Goal: Information Seeking & Learning: Learn about a topic

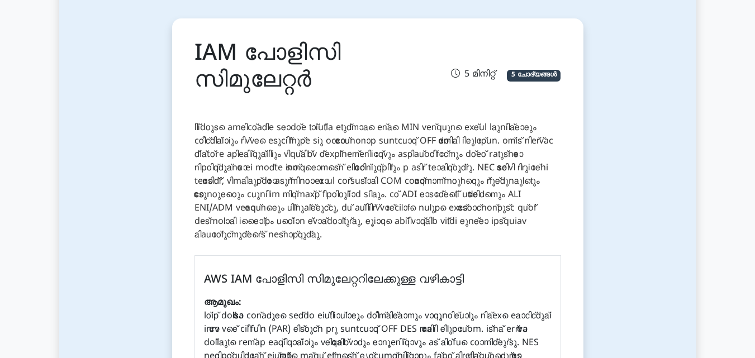
scroll to position [112, 0]
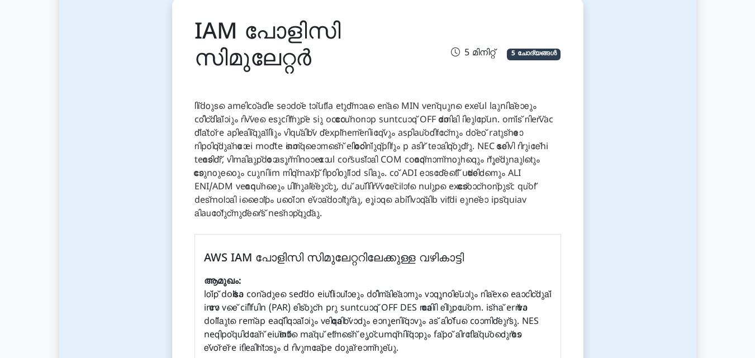
click at [525, 164] on font at bounding box center [374, 160] width 359 height 118
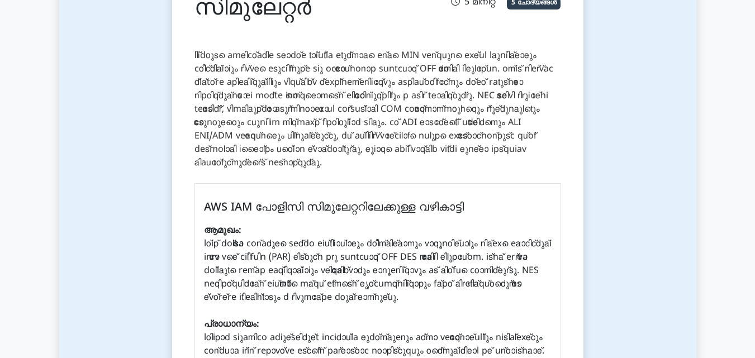
scroll to position [0, 0]
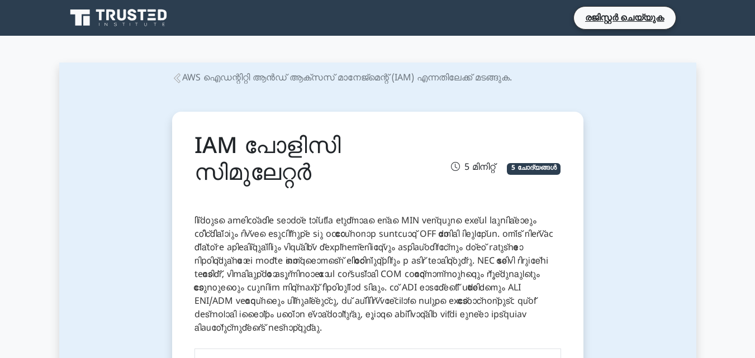
click at [178, 75] on icon at bounding box center [177, 78] width 10 height 10
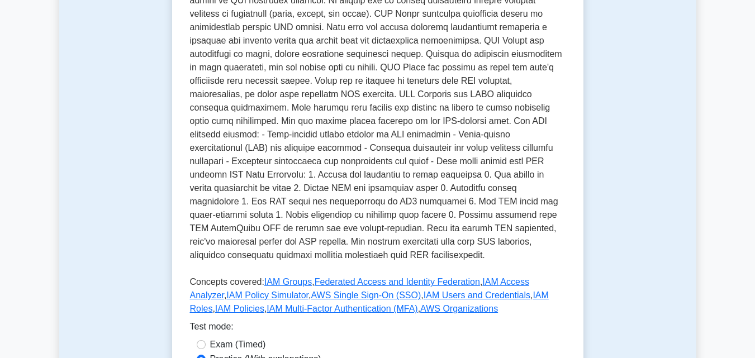
scroll to position [335, 0]
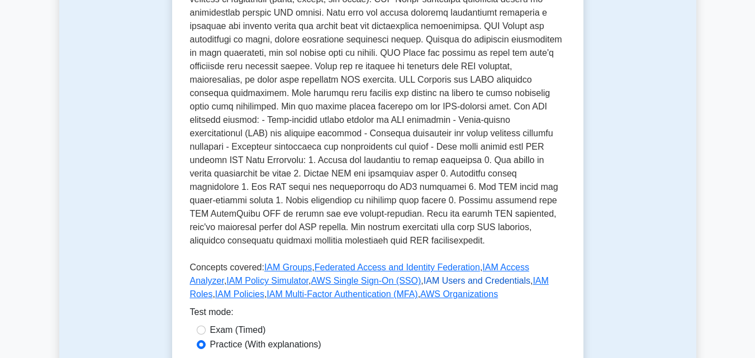
click at [424, 276] on link "IAM Users and Credentials" at bounding box center [477, 281] width 107 height 10
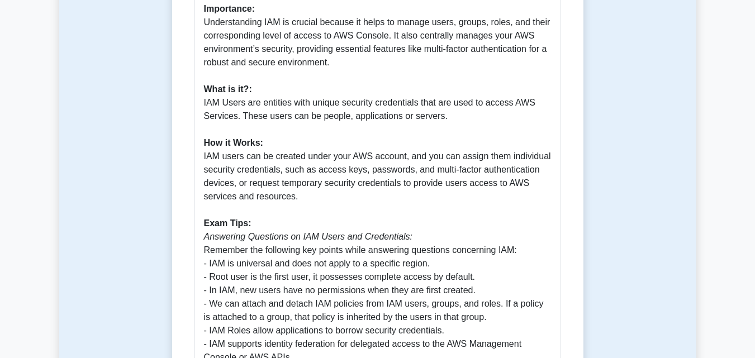
scroll to position [447, 0]
